Goal: Task Accomplishment & Management: Manage account settings

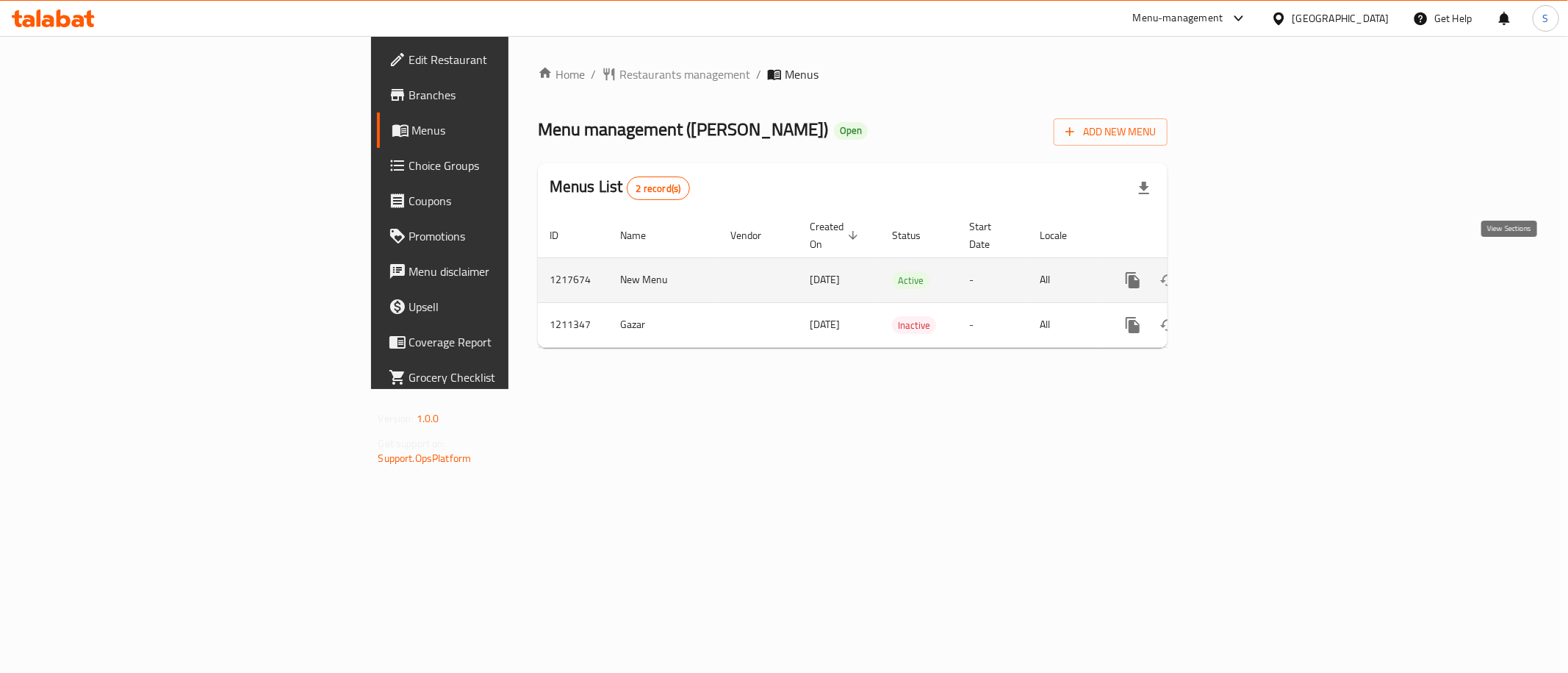
click at [1257, 262] on link "enhanced table" at bounding box center [1239, 280] width 35 height 35
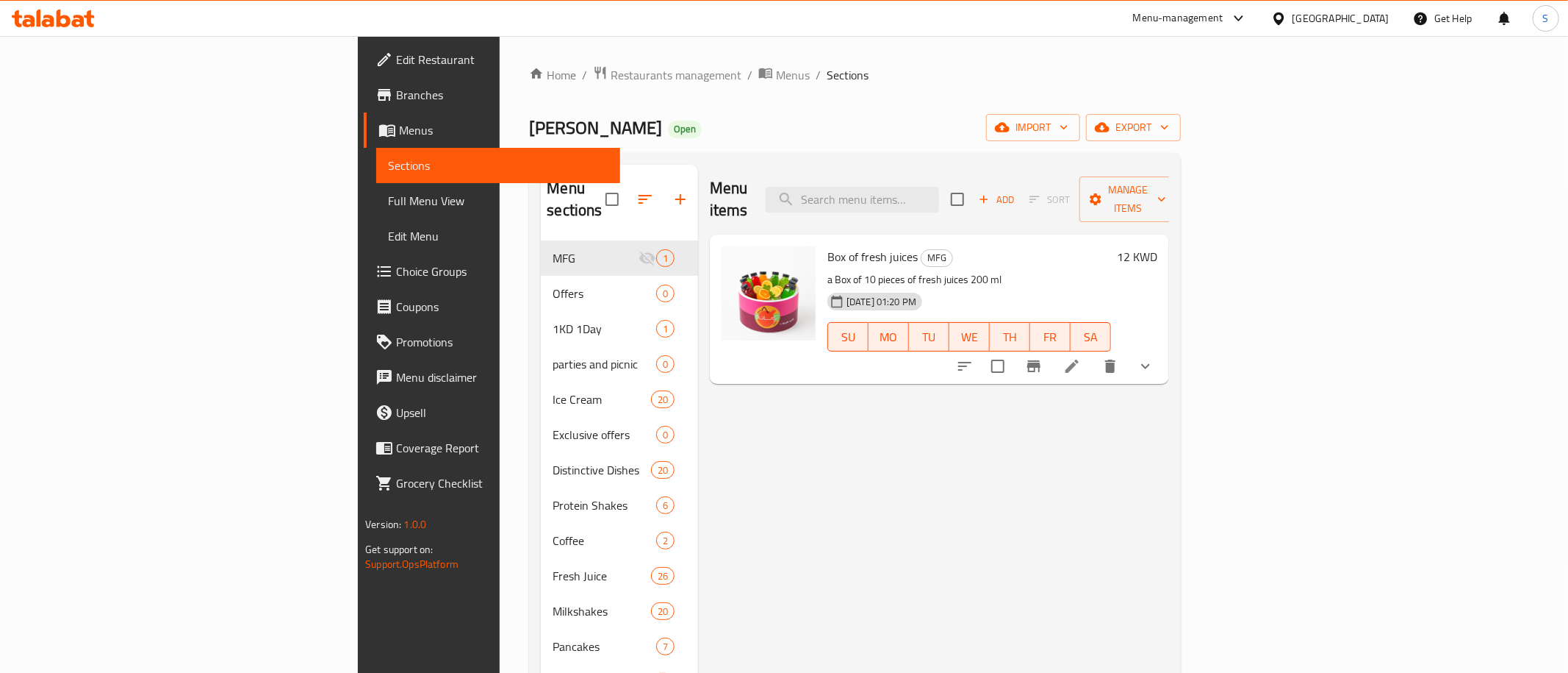
click at [1259, 9] on div "Menu-management" at bounding box center [1191, 19] width 138 height 35
click at [1081, 358] on icon at bounding box center [1072, 366] width 18 height 18
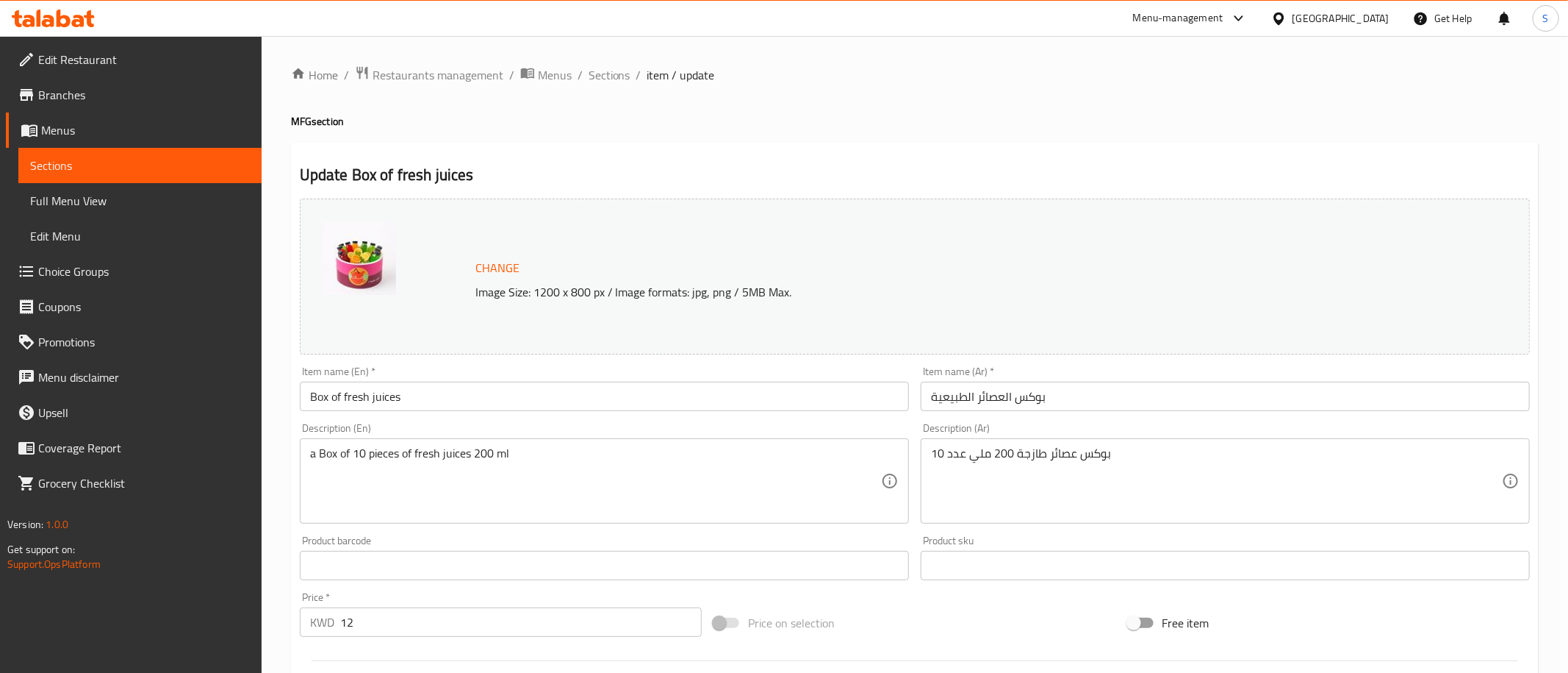
type input "اختيارك من العصائر الطبيعية"
type input "5"
click at [604, 82] on span "Sections" at bounding box center [610, 75] width 42 height 18
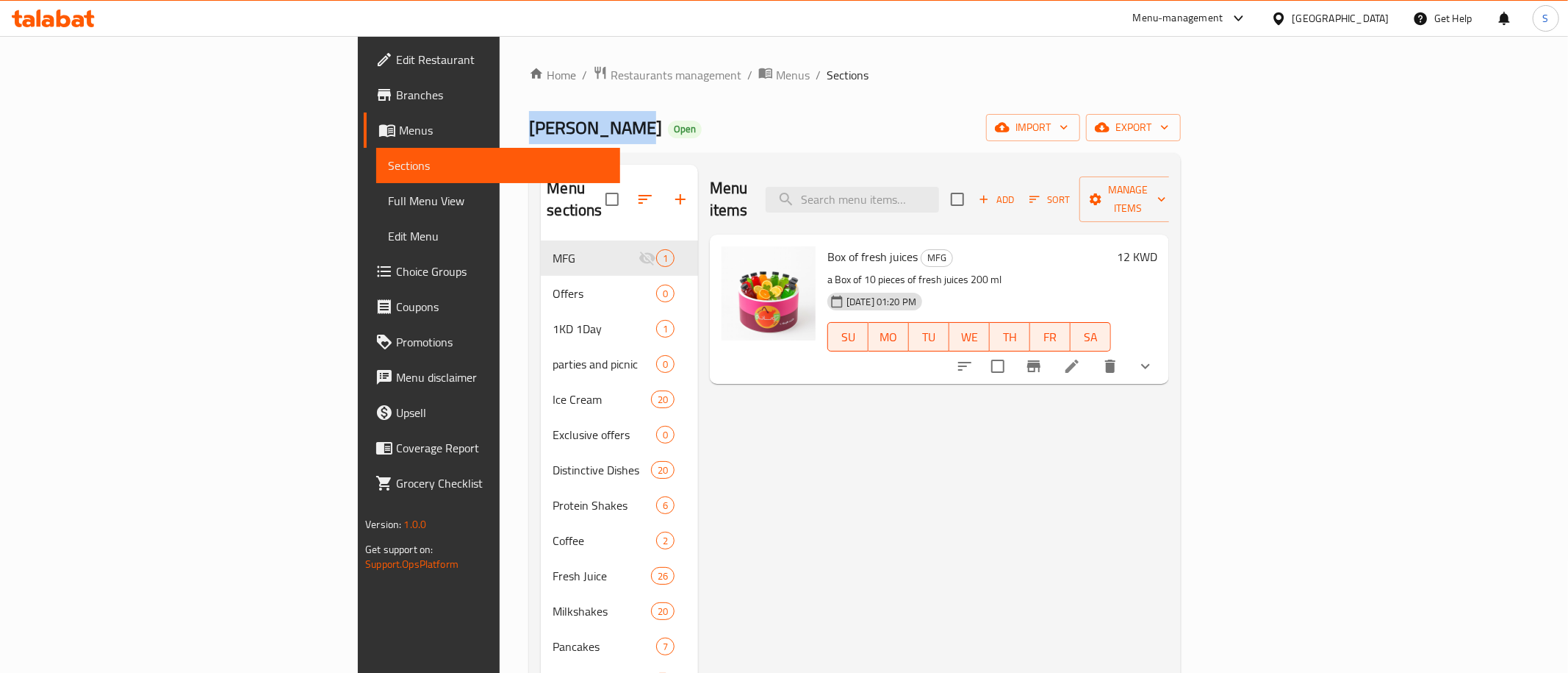
drag, startPoint x: 292, startPoint y: 130, endPoint x: 393, endPoint y: 129, distance: 101.0
click at [529, 129] on span "[PERSON_NAME]" at bounding box center [595, 127] width 133 height 33
copy span "[PERSON_NAME]"
click at [610, 74] on span "Restaurants management" at bounding box center [676, 75] width 131 height 18
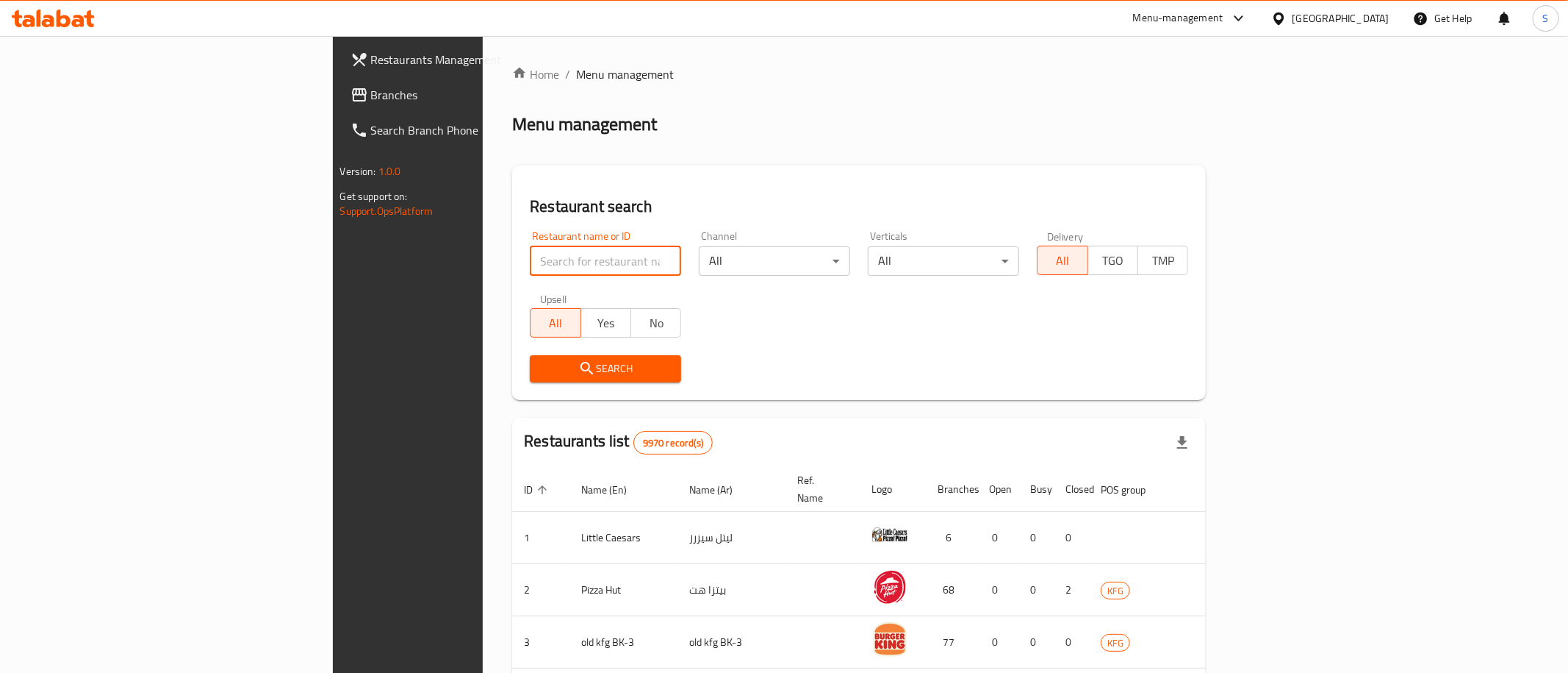
click at [530, 263] on input "search" at bounding box center [605, 261] width 151 height 29
paste input "Melenzane"
type input "Melenzane"
click button "Search" at bounding box center [605, 368] width 151 height 27
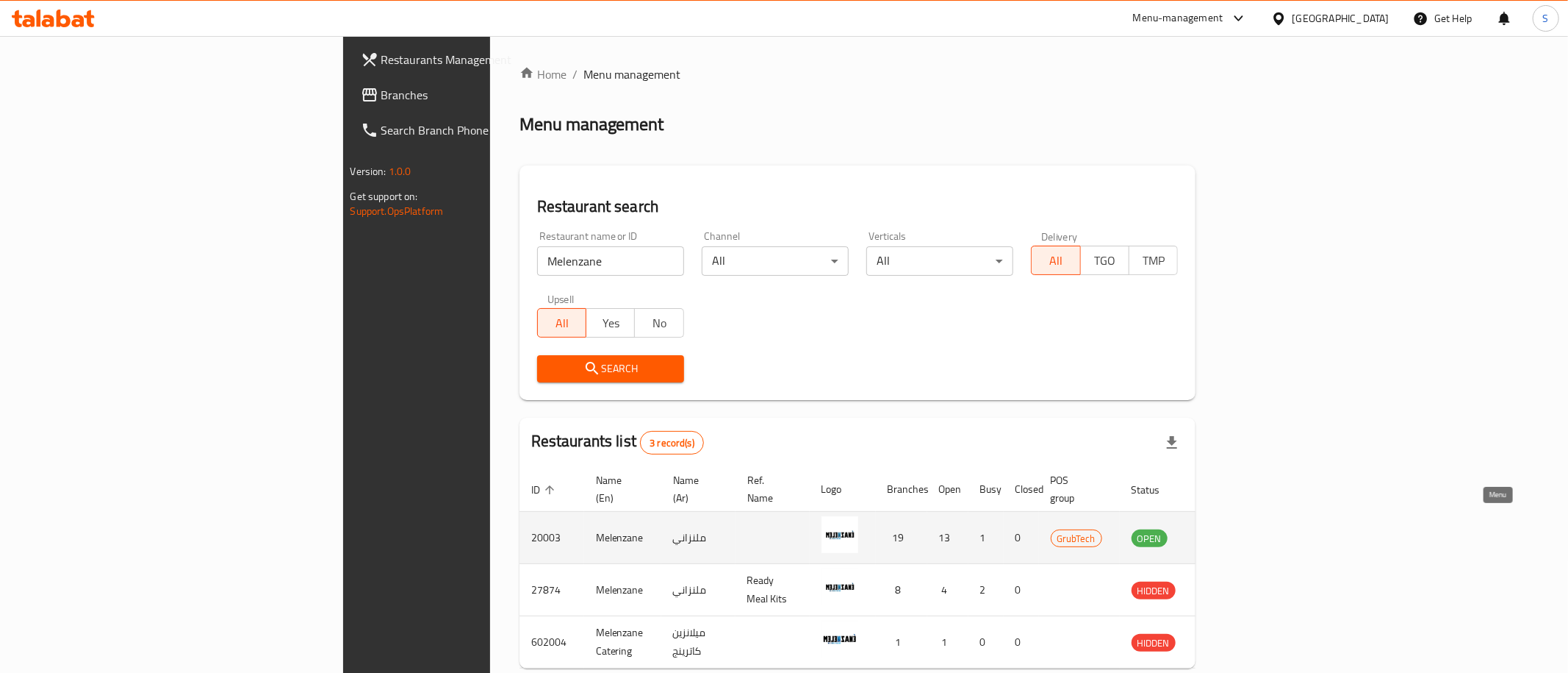
click at [1227, 528] on icon "enhanced table" at bounding box center [1217, 537] width 18 height 18
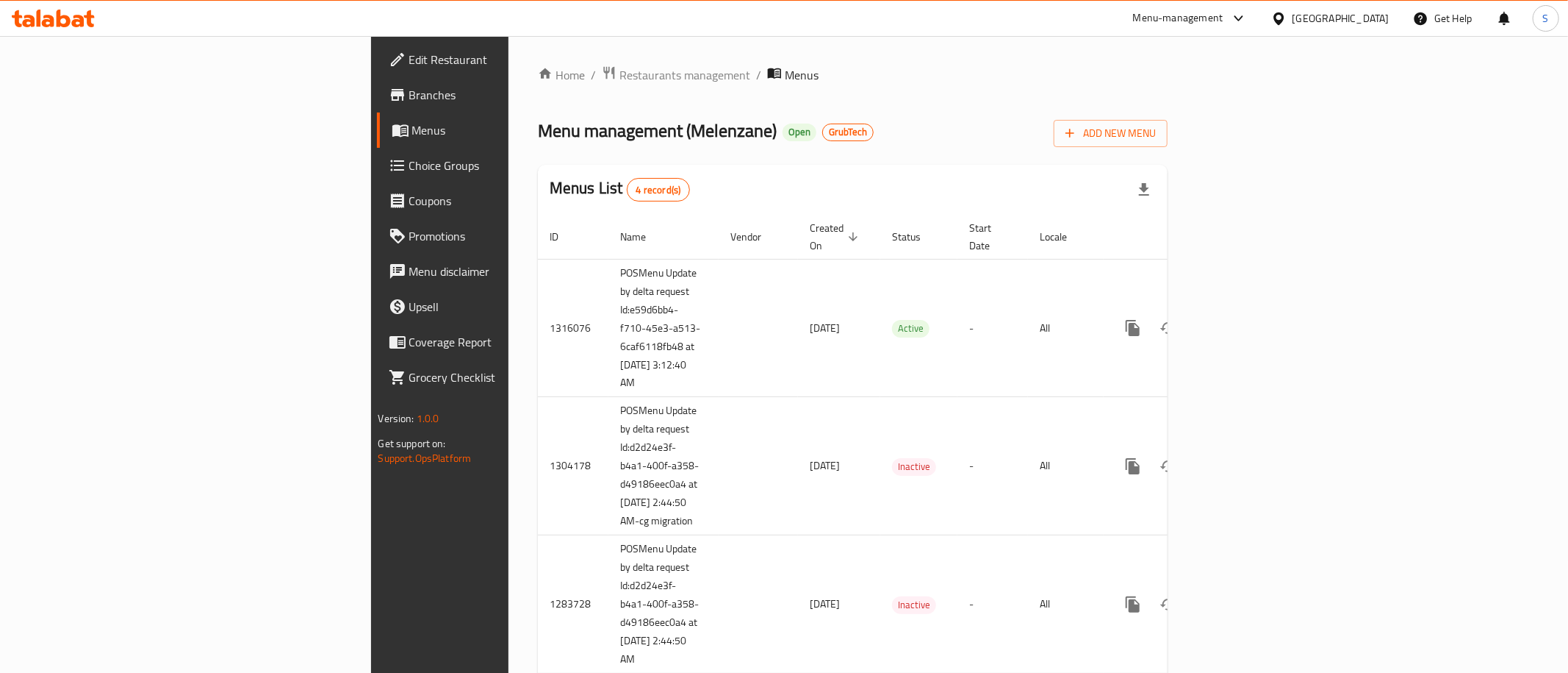
click at [409, 96] on span "Branches" at bounding box center [515, 94] width 212 height 18
